Goal: Information Seeking & Learning: Check status

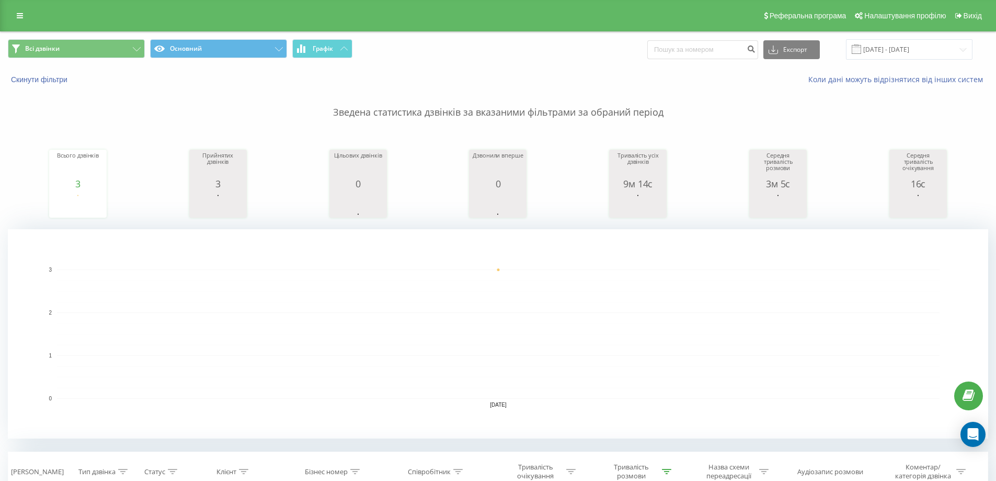
click at [408, 79] on div "Коли дані можуть відрізнятися вiд інших систем" at bounding box center [685, 79] width 622 height 10
